Goal: Navigation & Orientation: Find specific page/section

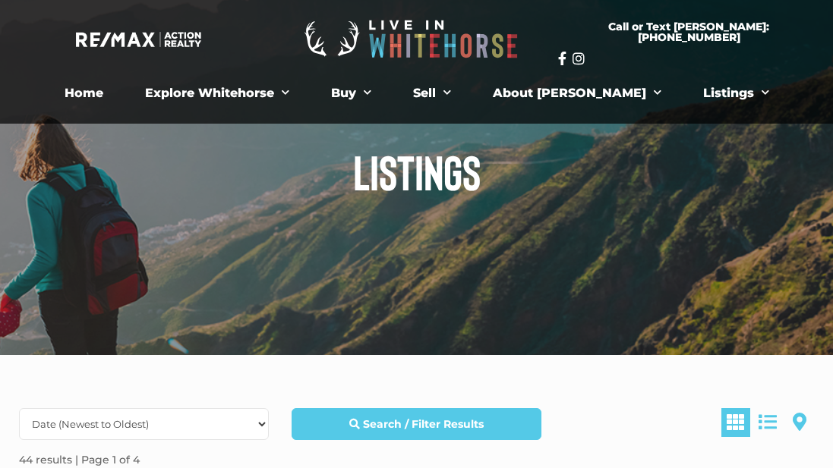
scroll to position [54, 0]
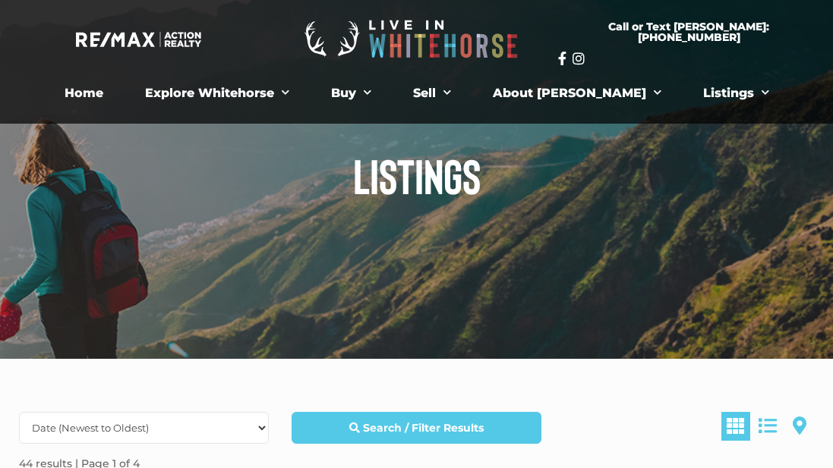
click at [627, 320] on div at bounding box center [416, 152] width 833 height 413
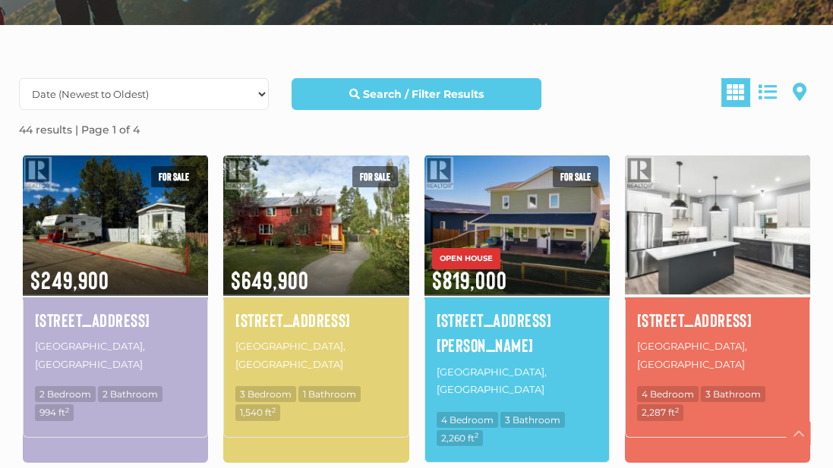
scroll to position [390, 0]
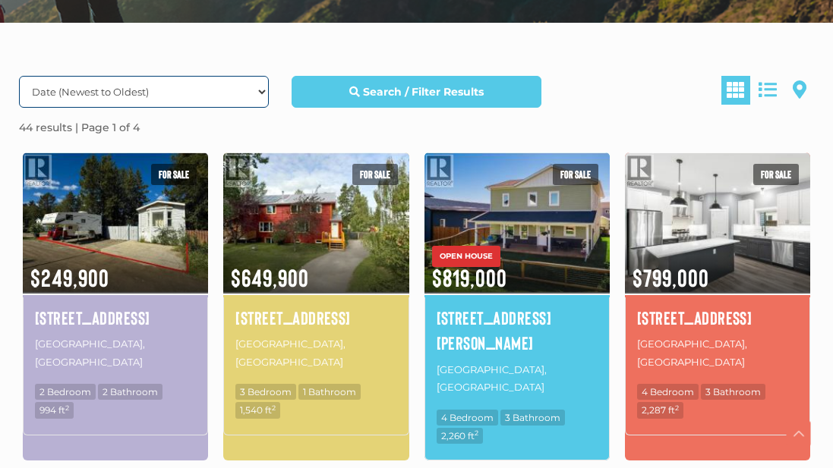
click at [266, 88] on select "Date (Newest to Oldest) Date (Oldest to Newest) Price (Highest to Lowest) Price…" at bounding box center [144, 92] width 250 height 32
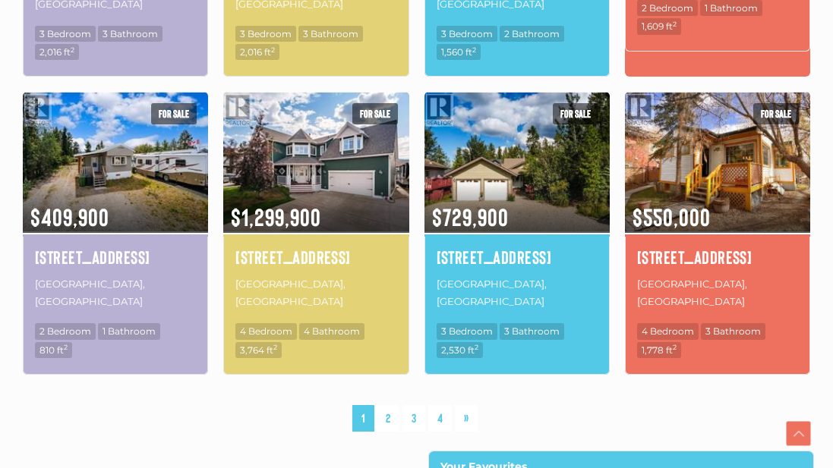
scroll to position [1101, 0]
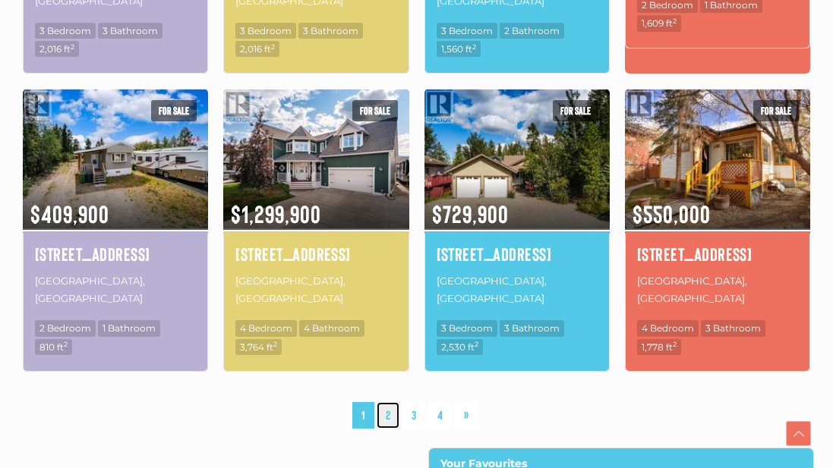
click at [388, 402] on link "2" at bounding box center [388, 415] width 23 height 27
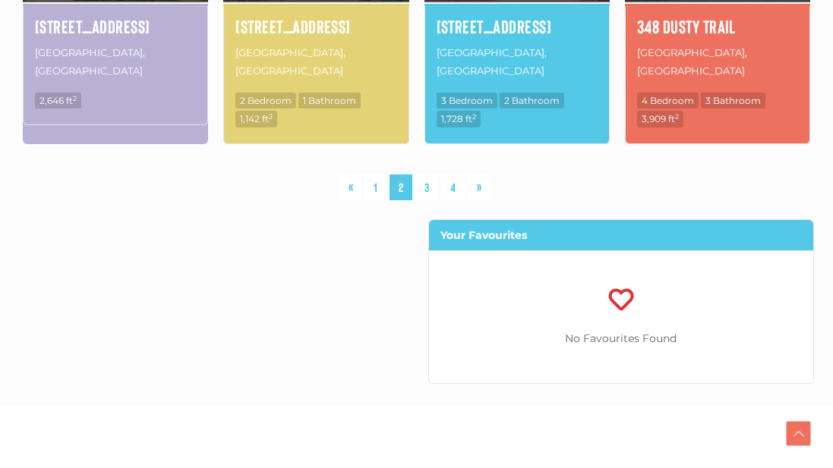
scroll to position [1323, 0]
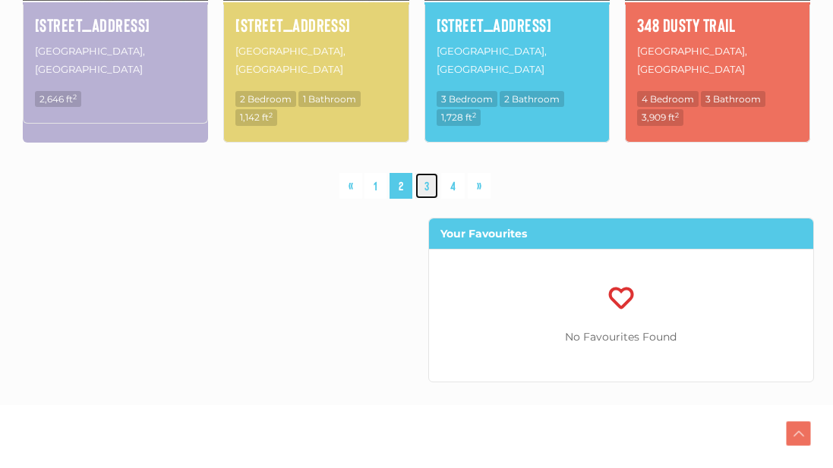
click at [424, 173] on link "3" at bounding box center [426, 186] width 23 height 27
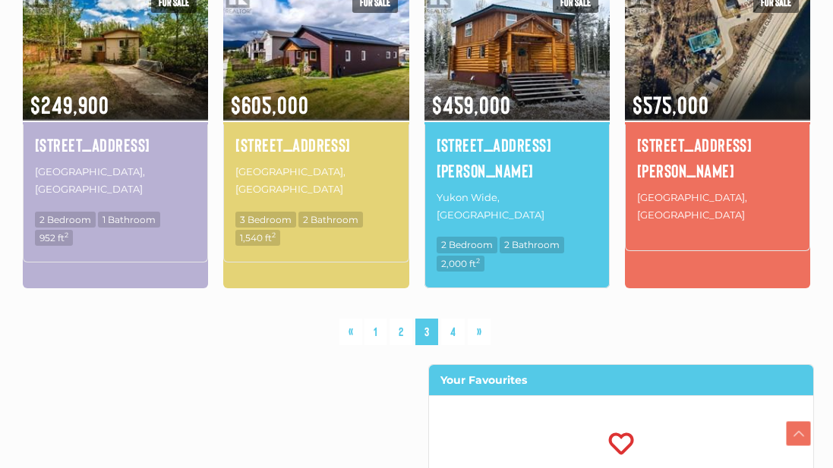
scroll to position [1228, 0]
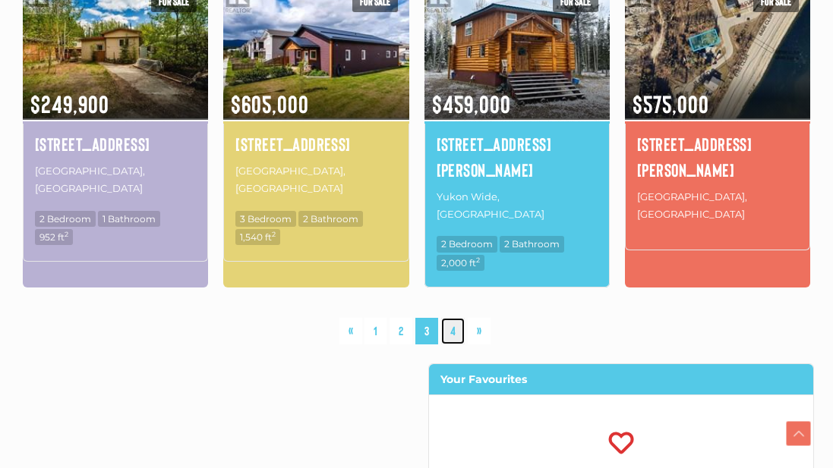
click at [453, 318] on link "4" at bounding box center [453, 331] width 24 height 27
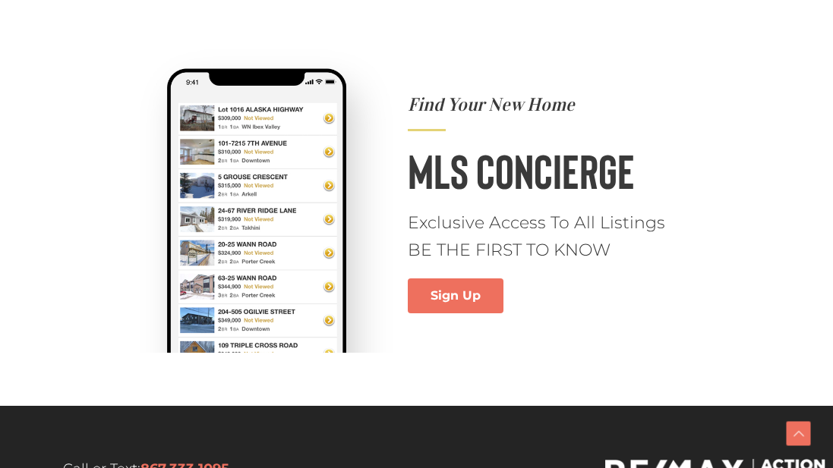
scroll to position [1440, 0]
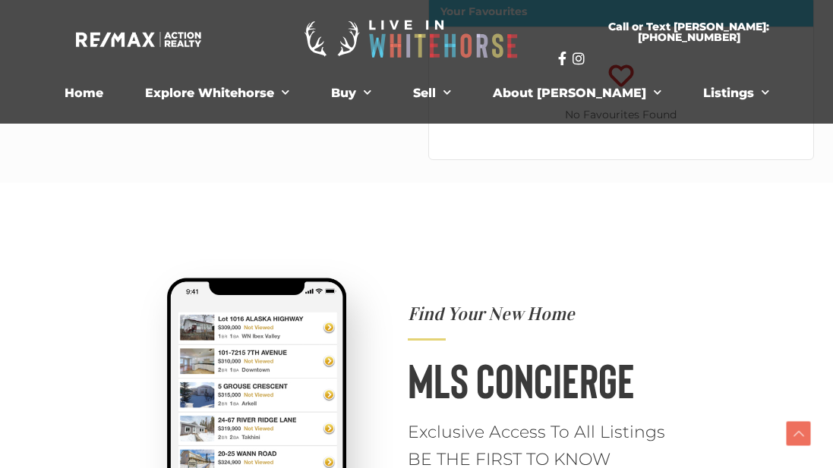
scroll to position [1228, 0]
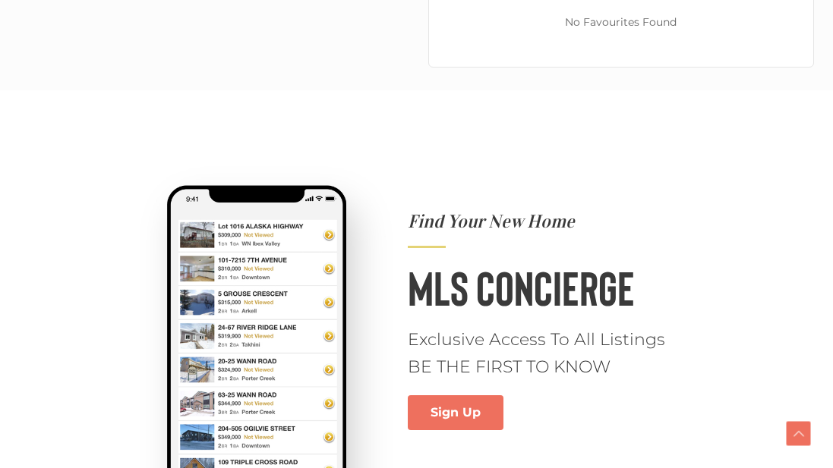
scroll to position [1323, 0]
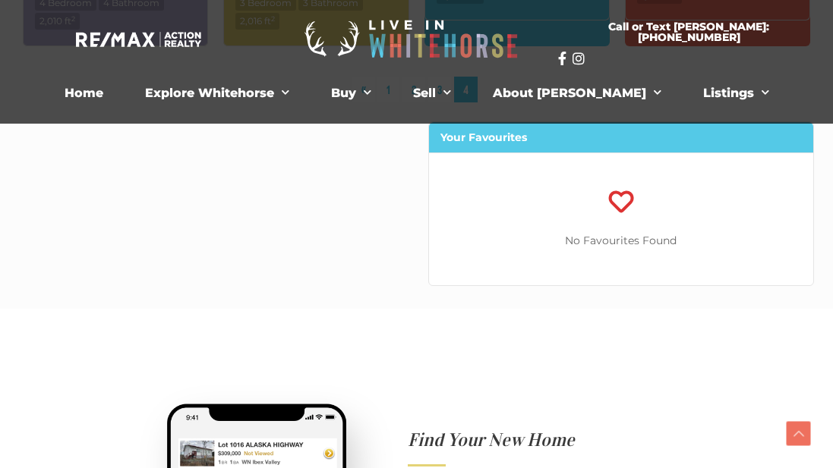
scroll to position [1101, 0]
